Goal: Register for event/course

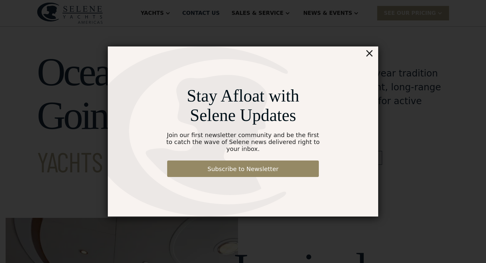
click at [372, 58] on div "×" at bounding box center [370, 52] width 10 height 13
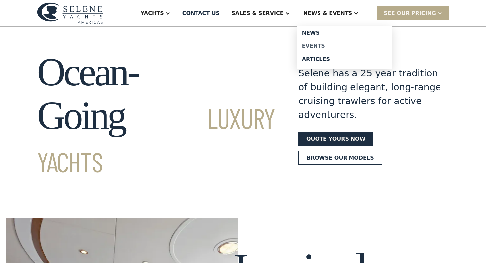
click at [328, 48] on div "Events" at bounding box center [344, 46] width 84 height 5
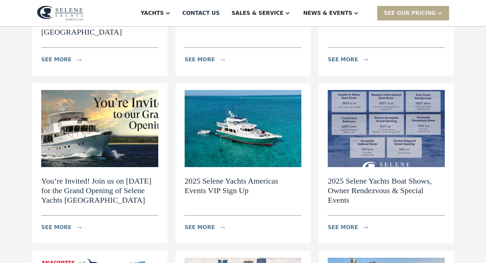
scroll to position [215, 0]
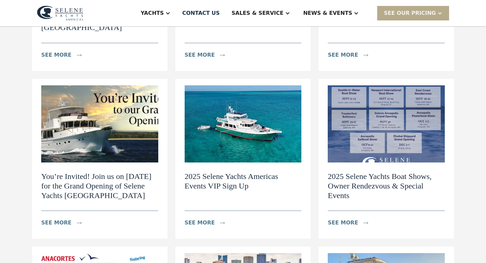
click at [101, 179] on h2 "You’re Invited! Join us on [DATE] for the Grand Opening of Selene Yachts [GEOGR…" at bounding box center [99, 186] width 117 height 28
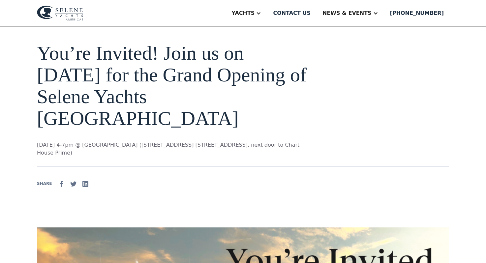
scroll to position [29, 0]
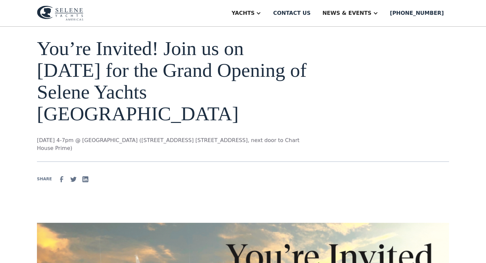
drag, startPoint x: 82, startPoint y: 149, endPoint x: 135, endPoint y: 140, distance: 53.9
click at [135, 140] on p "[DATE] 4-7pm @ [GEOGRAPHIC_DATA] ([STREET_ADDRESS] [STREET_ADDRESS], next door …" at bounding box center [174, 144] width 274 height 16
copy p "[STREET_ADDRESS] [STREET_ADDRESS], next door to Chart House Prime"
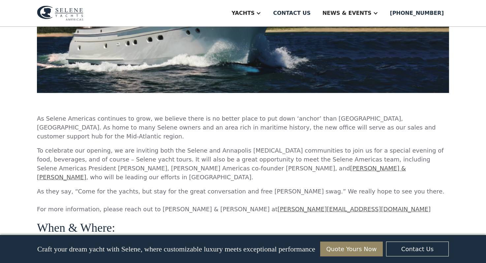
scroll to position [367, 0]
